Goal: Information Seeking & Learning: Learn about a topic

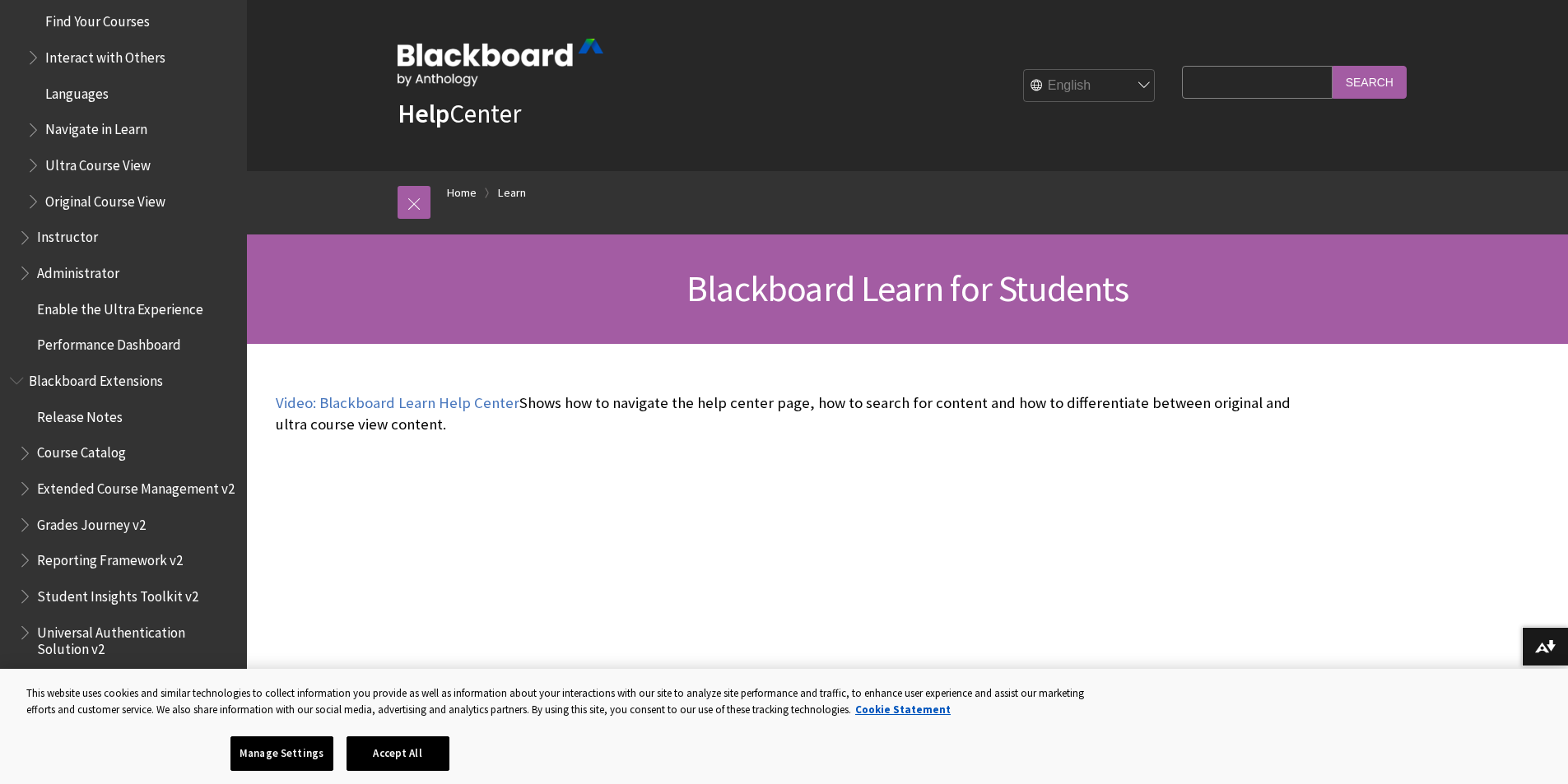
scroll to position [1698, 0]
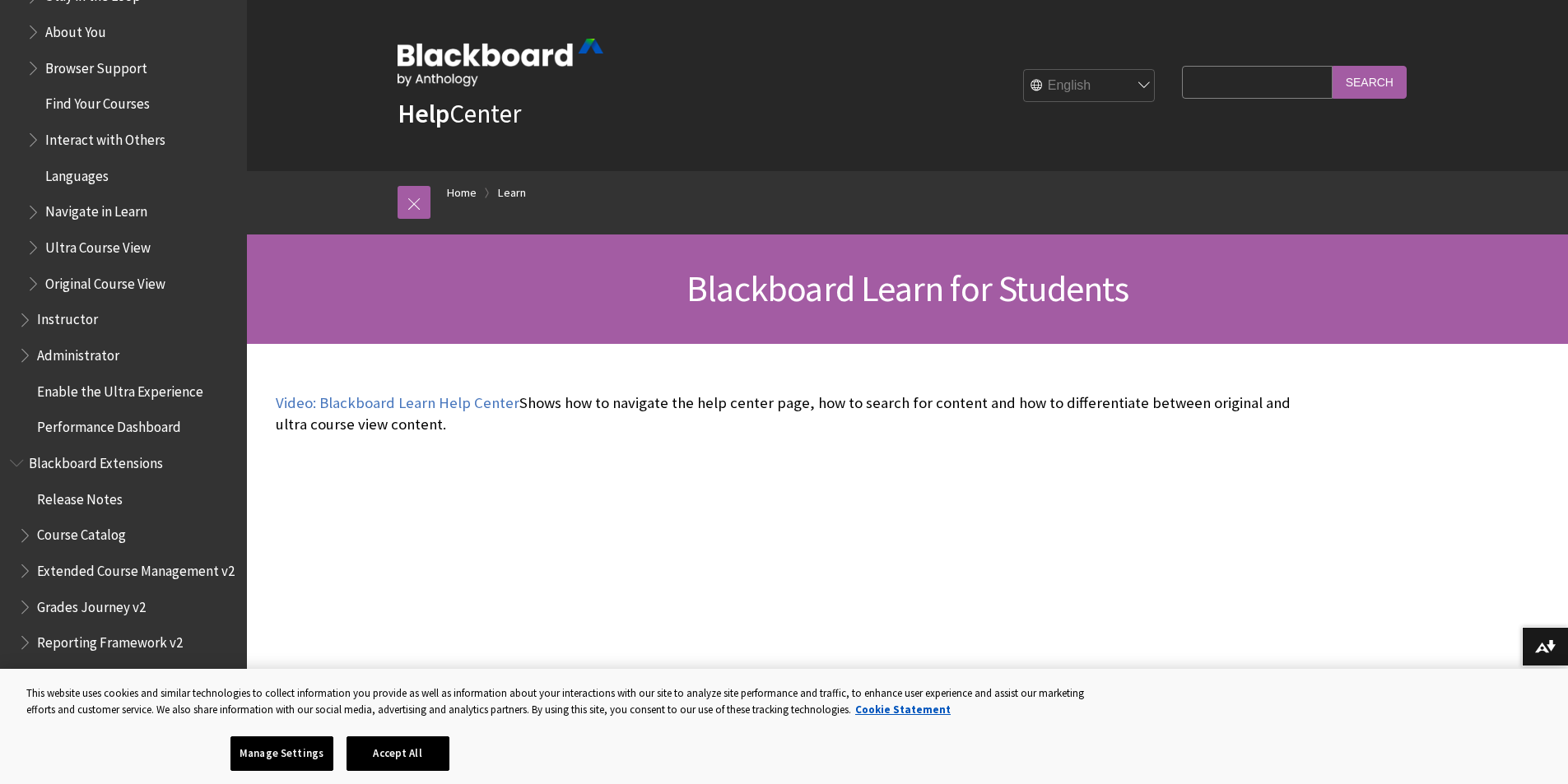
click at [111, 244] on span "Ultra Course View" at bounding box center [98, 244] width 105 height 23
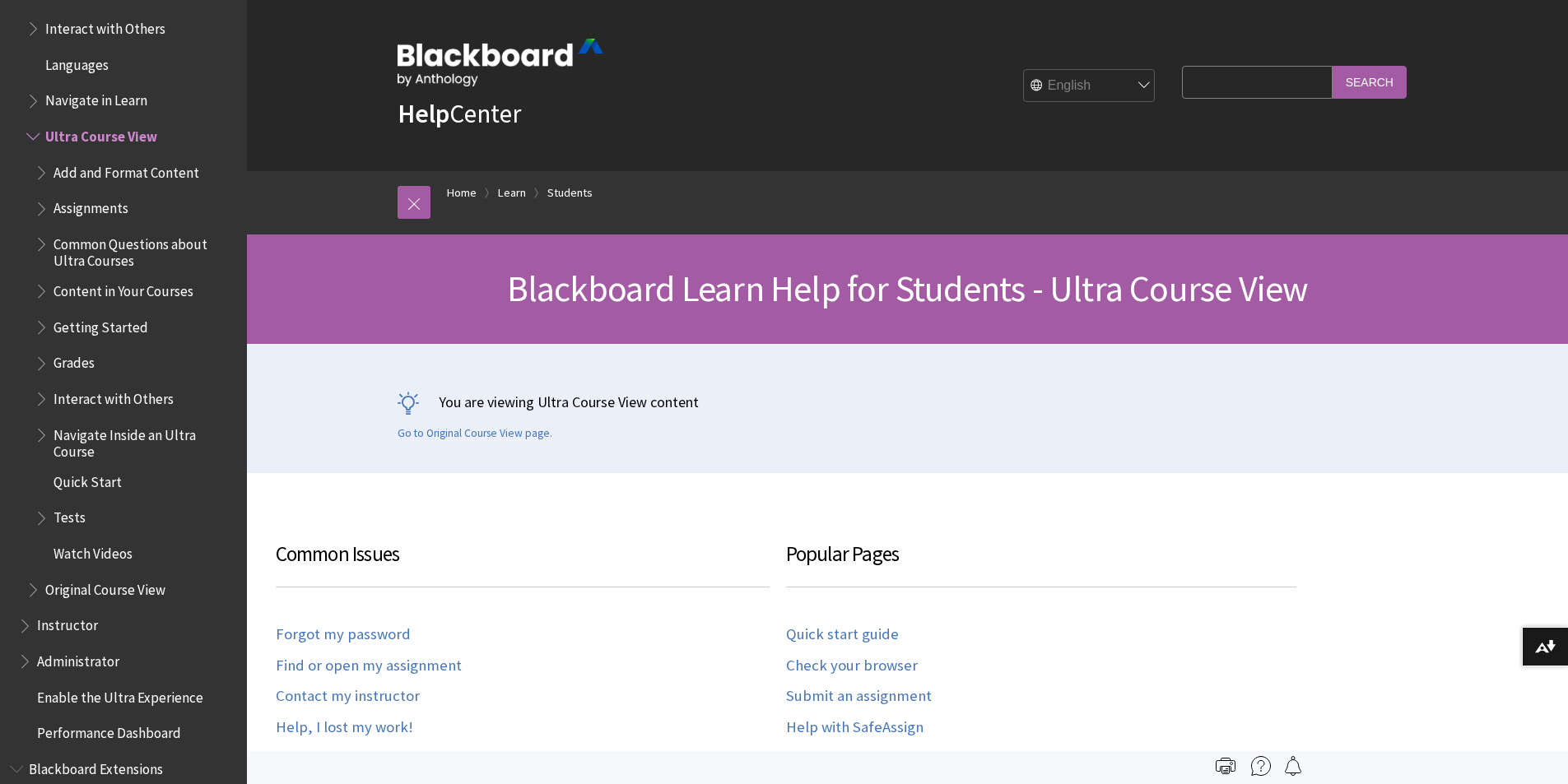
scroll to position [1892, 0]
